Goal: Information Seeking & Learning: Check status

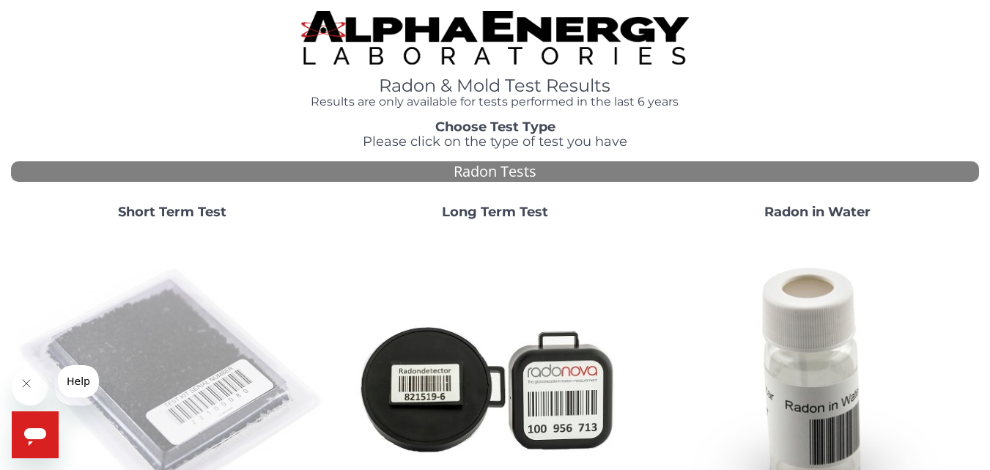
click at [157, 399] on img at bounding box center [172, 387] width 311 height 311
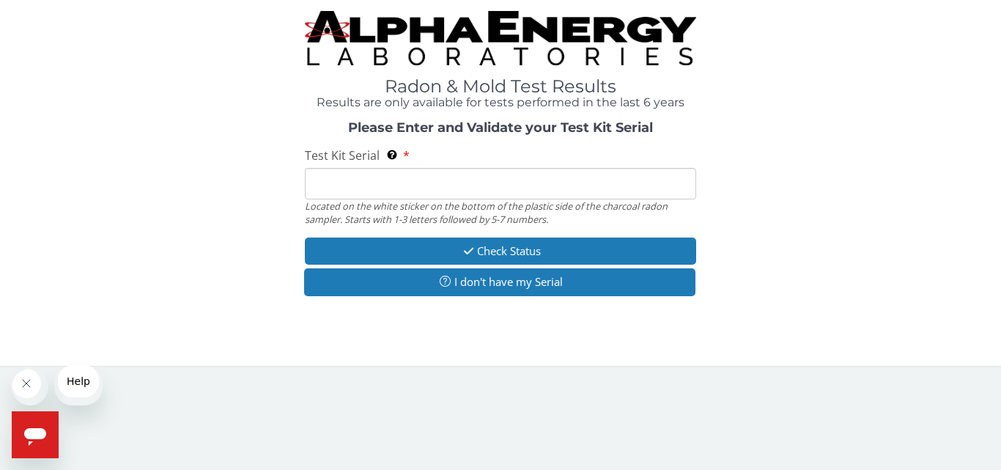
click at [453, 199] on input "Test Kit Serial Located on the white sticker on the bottom of the plastic side …" at bounding box center [500, 184] width 391 height 32
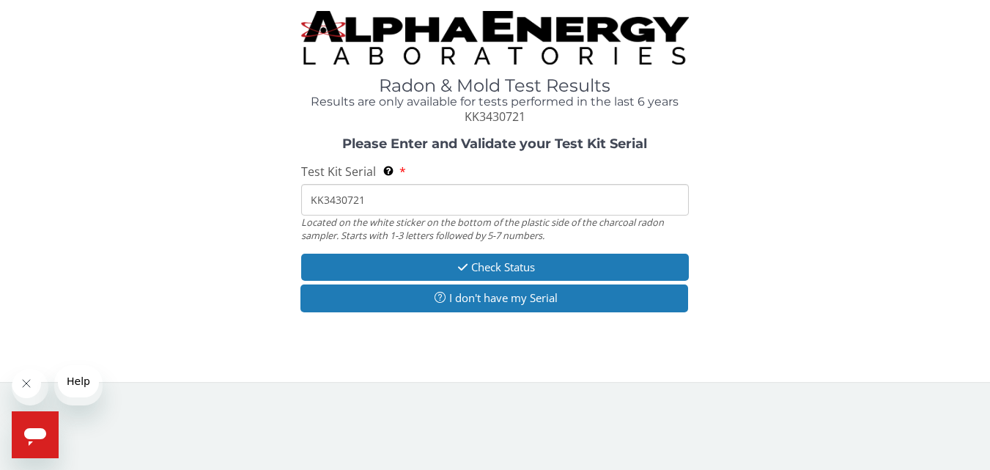
click at [453, 224] on div "Test Kit Serial Located on the white sticker on the bottom of the plastic side …" at bounding box center [494, 202] width 387 height 78
click at [393, 215] on input "KK3430721" at bounding box center [494, 200] width 387 height 32
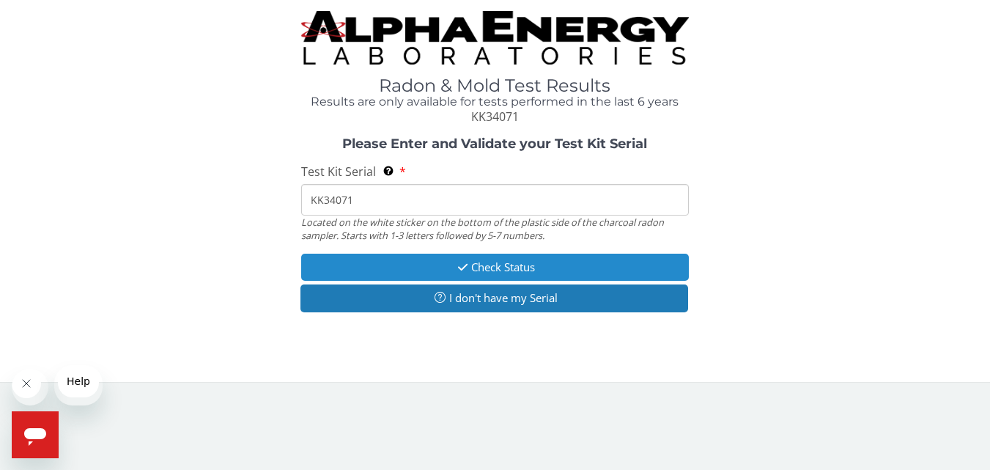
type input "KK34071"
click at [484, 281] on button "Check Status" at bounding box center [494, 266] width 387 height 27
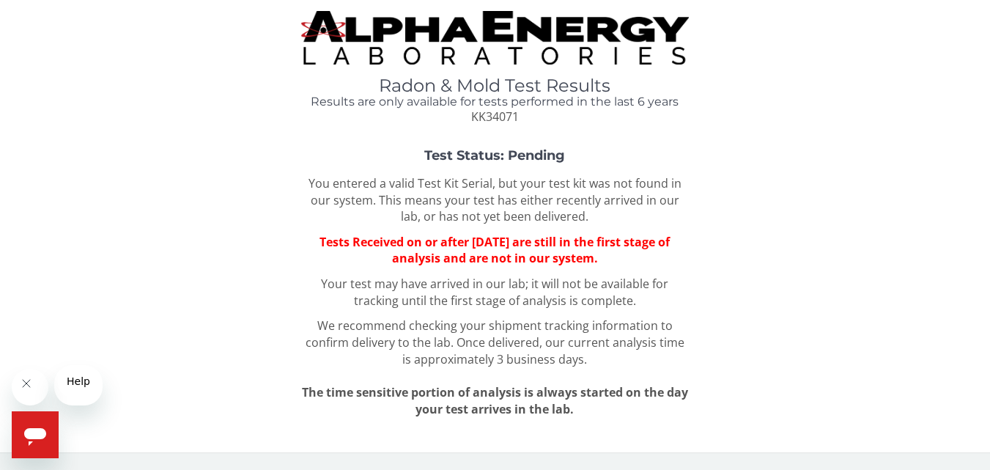
click at [484, 309] on p "Your test may have arrived in our lab; it will not be available for tracking un…" at bounding box center [494, 292] width 387 height 34
